Goal: Transaction & Acquisition: Purchase product/service

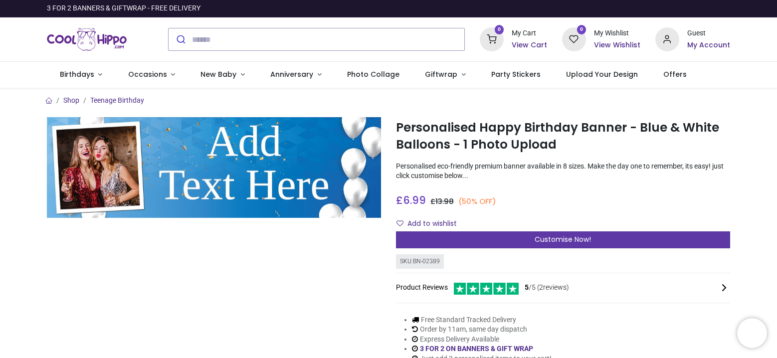
click at [555, 242] on span "Customise Now!" at bounding box center [563, 240] width 56 height 10
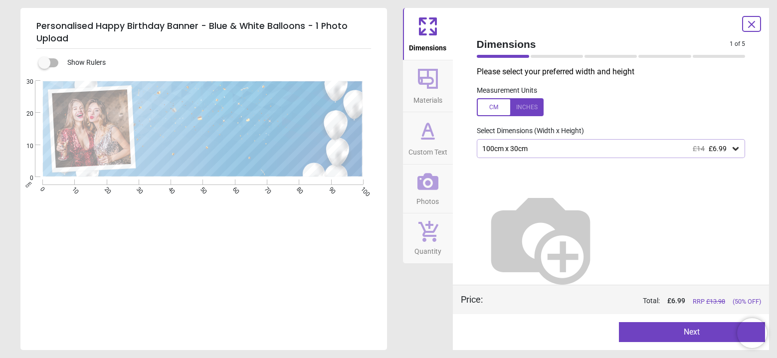
scroll to position [7, 0]
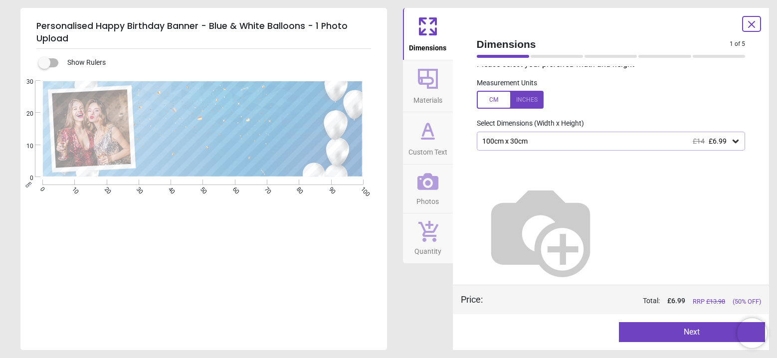
click at [690, 334] on button "Next" at bounding box center [692, 332] width 146 height 20
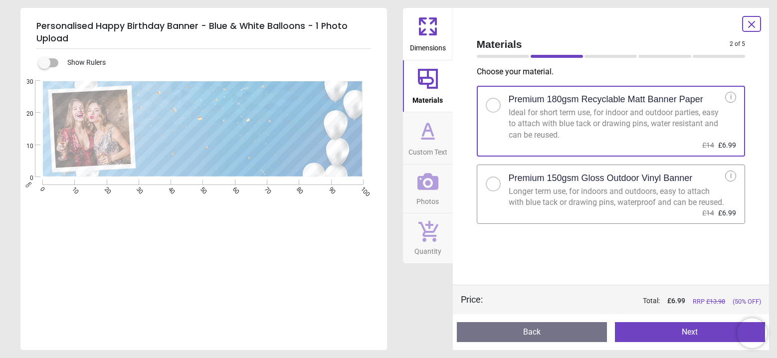
click at [495, 184] on div at bounding box center [494, 184] width 6 height 6
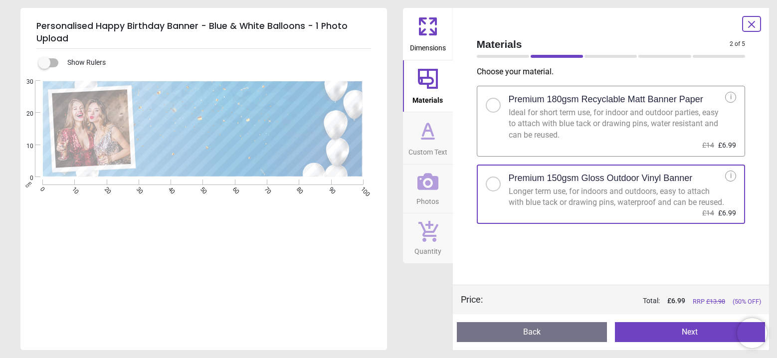
click at [673, 333] on button "Next" at bounding box center [690, 332] width 150 height 20
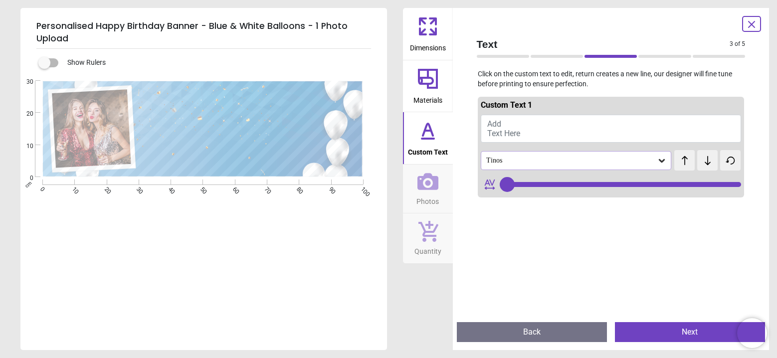
type input "**"
